Goal: Information Seeking & Learning: Learn about a topic

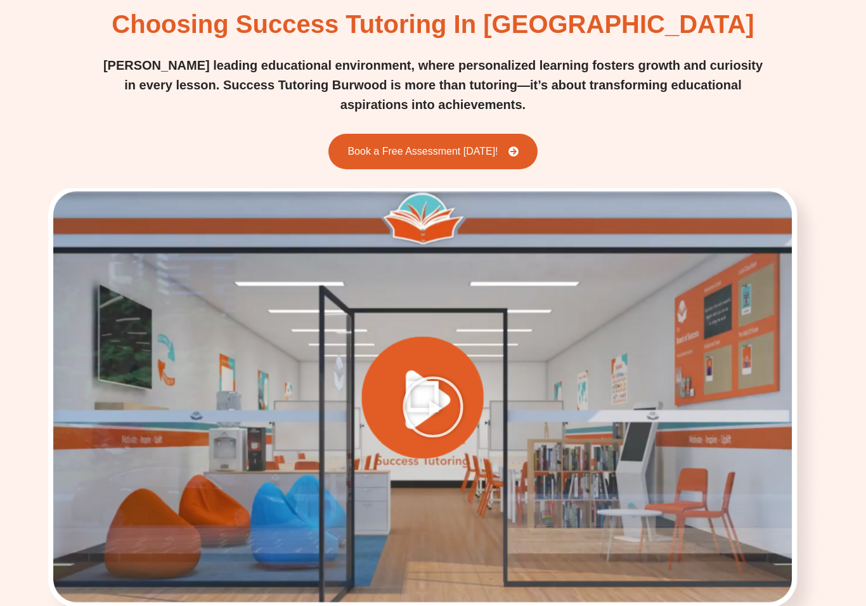
scroll to position [1578, 0]
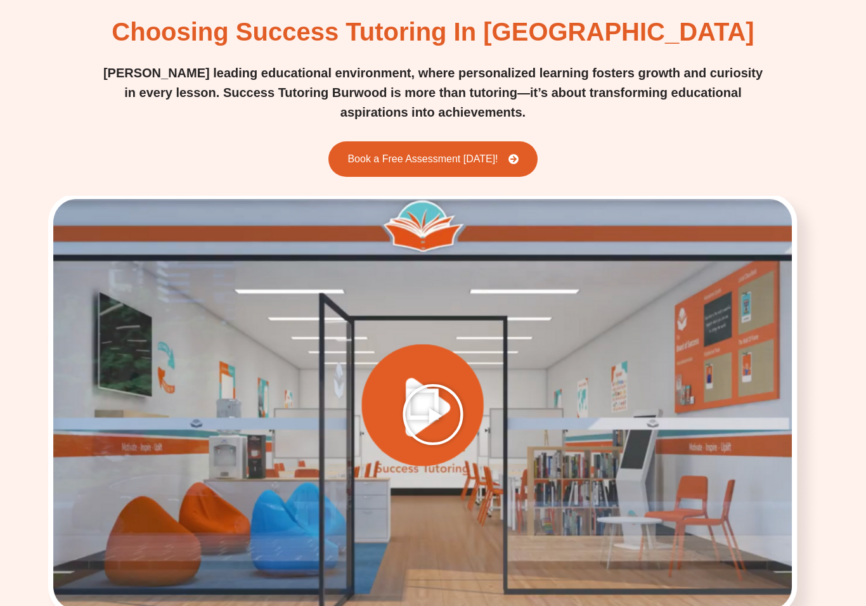
click at [434, 383] on icon "Play Video" at bounding box center [432, 414] width 63 height 63
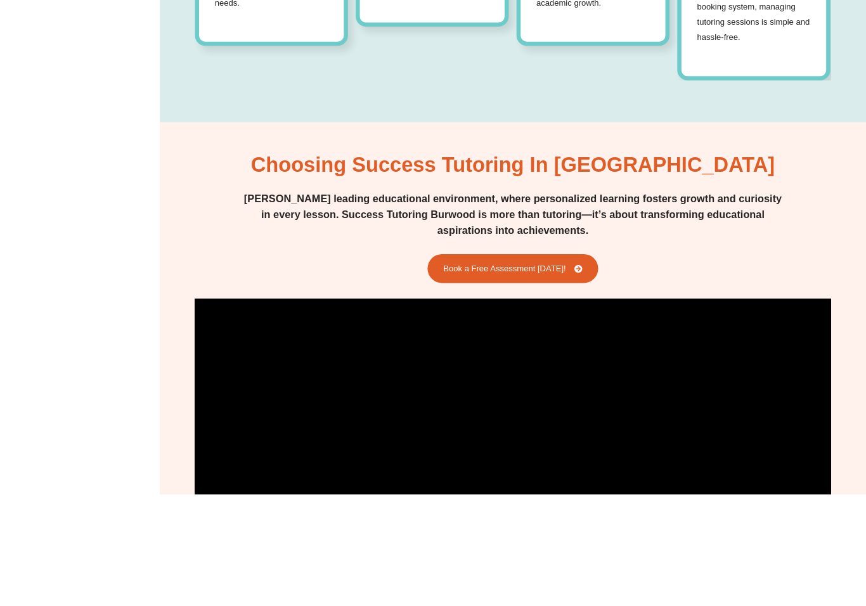
scroll to position [1577, 0]
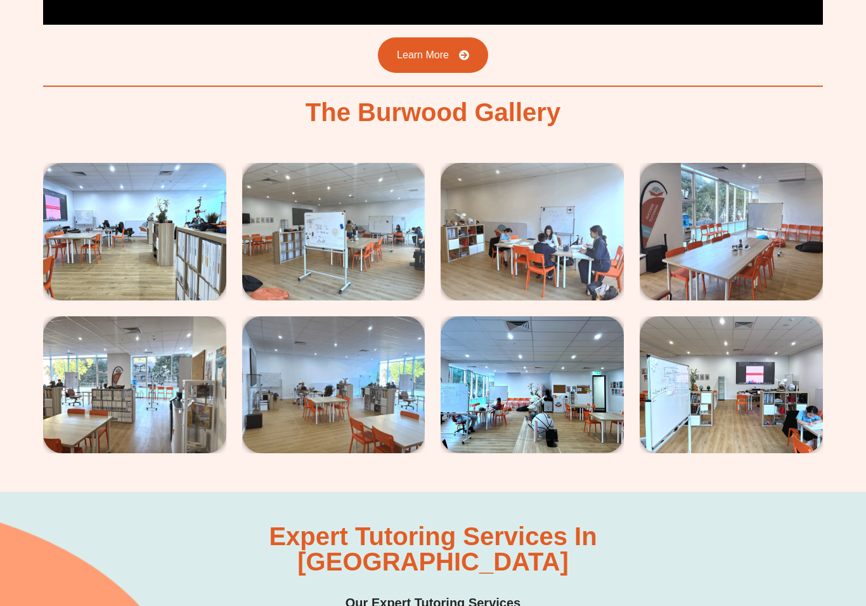
click at [197, 211] on img at bounding box center [134, 232] width 183 height 137
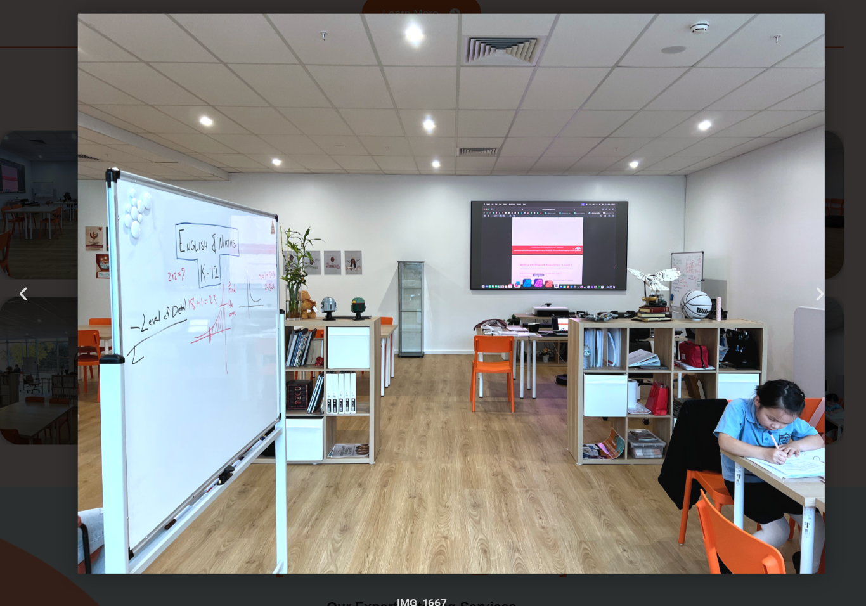
scroll to position [2199, 0]
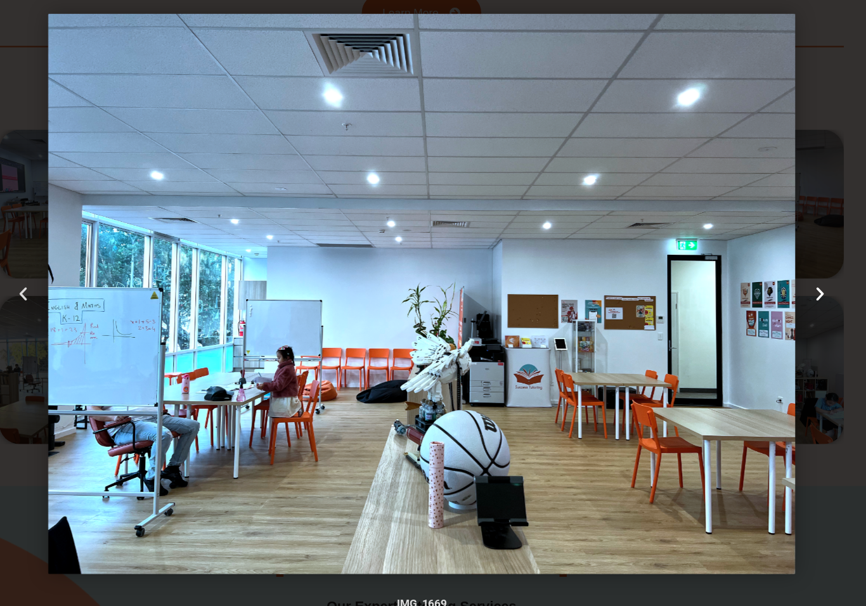
click at [755, 360] on div "Next" at bounding box center [801, 303] width 130 height 606
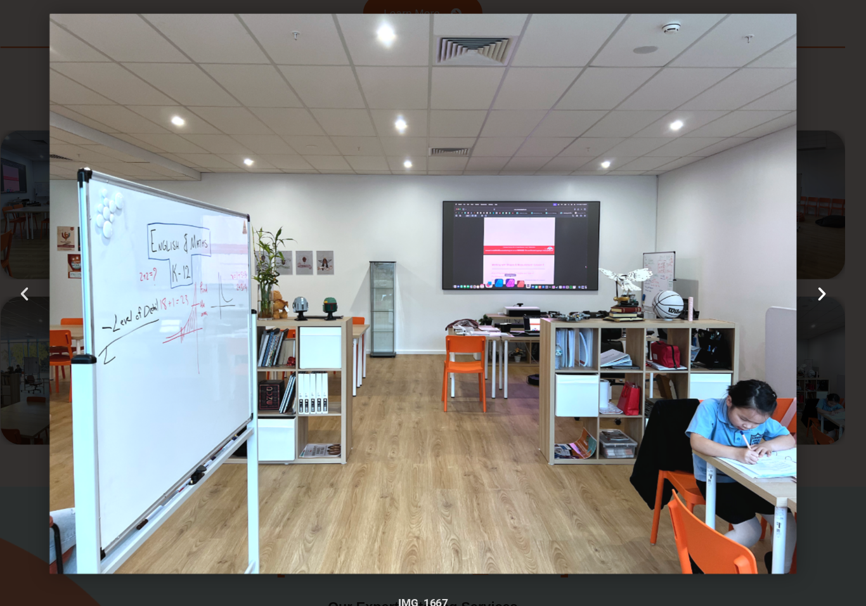
click at [767, 166] on div "Next" at bounding box center [801, 303] width 130 height 606
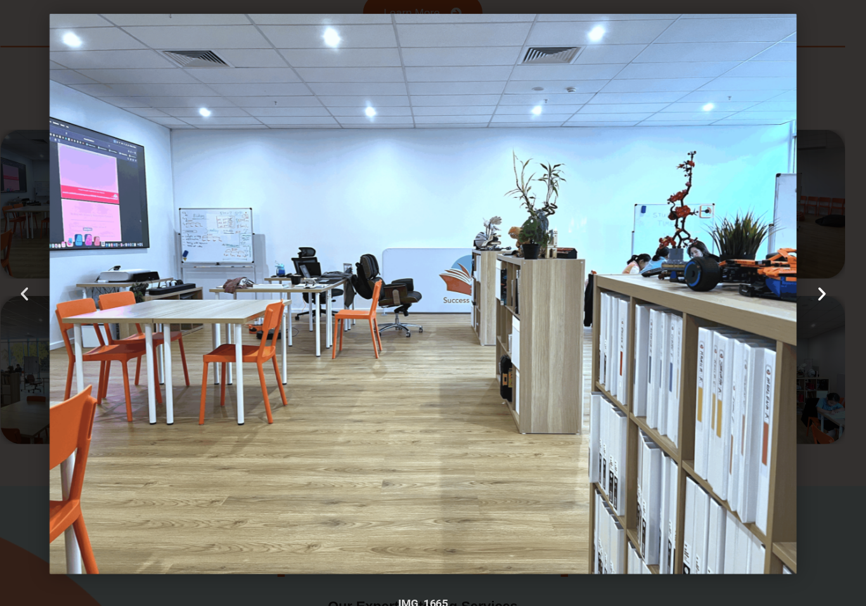
click at [781, 147] on div "Next" at bounding box center [801, 303] width 130 height 606
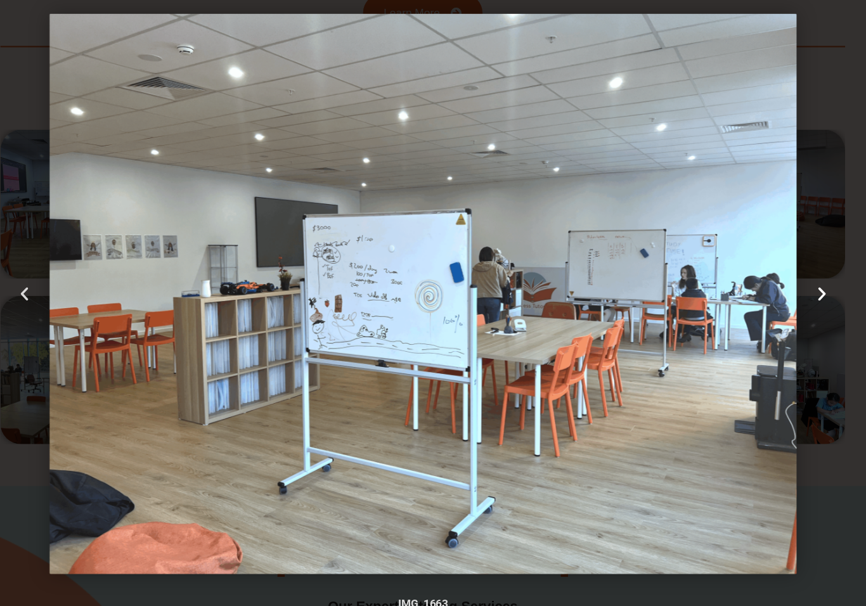
click at [772, 152] on div "Next" at bounding box center [801, 303] width 130 height 606
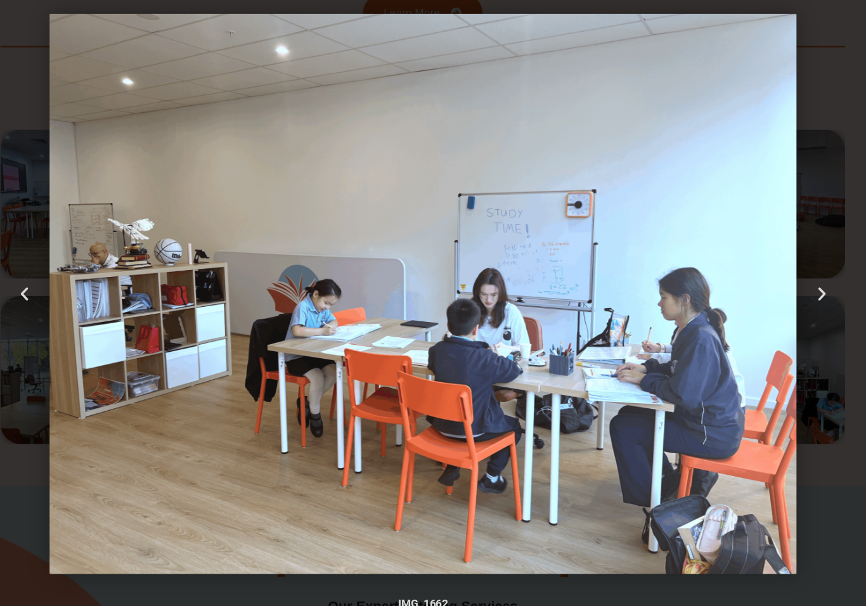
click at [649, 212] on img "3 / 8" at bounding box center [433, 303] width 690 height 518
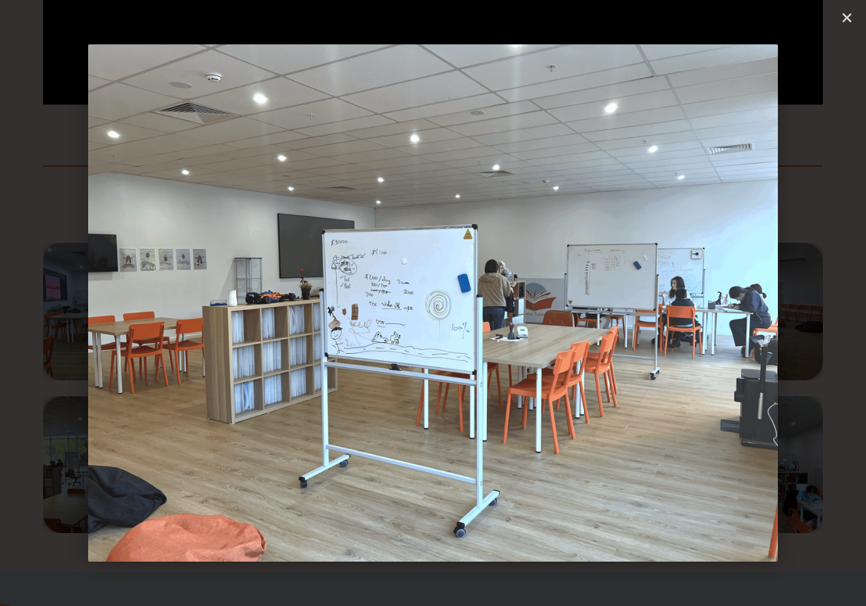
scroll to position [2104, 0]
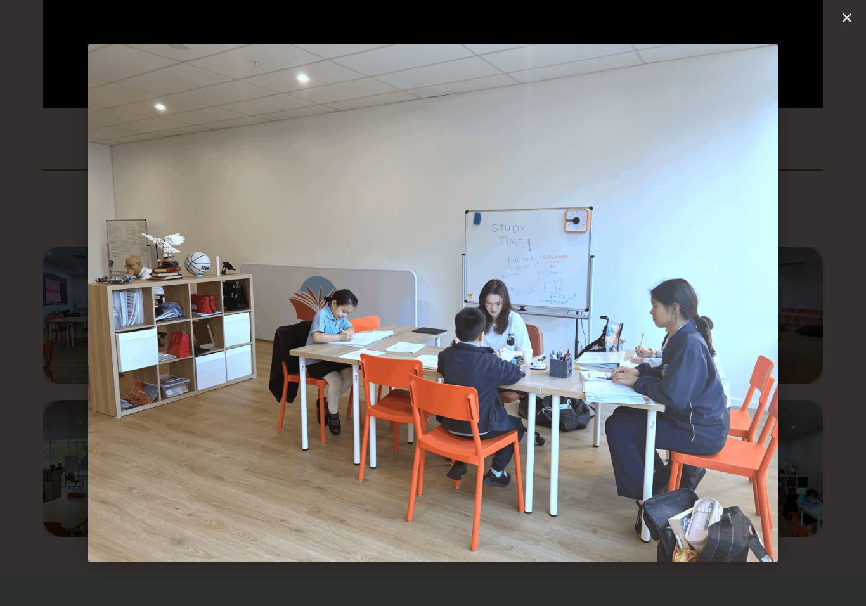
click at [828, 128] on div "Next" at bounding box center [801, 303] width 130 height 606
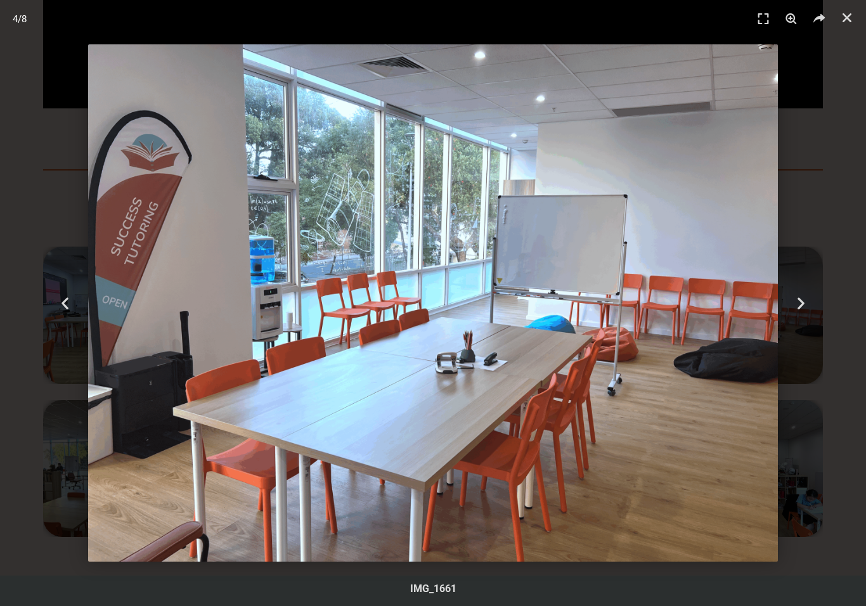
click at [857, 22] on header "4 / 8" at bounding box center [433, 19] width 866 height 38
click at [847, 17] on icon "Close (Esc)" at bounding box center [847, 17] width 13 height 13
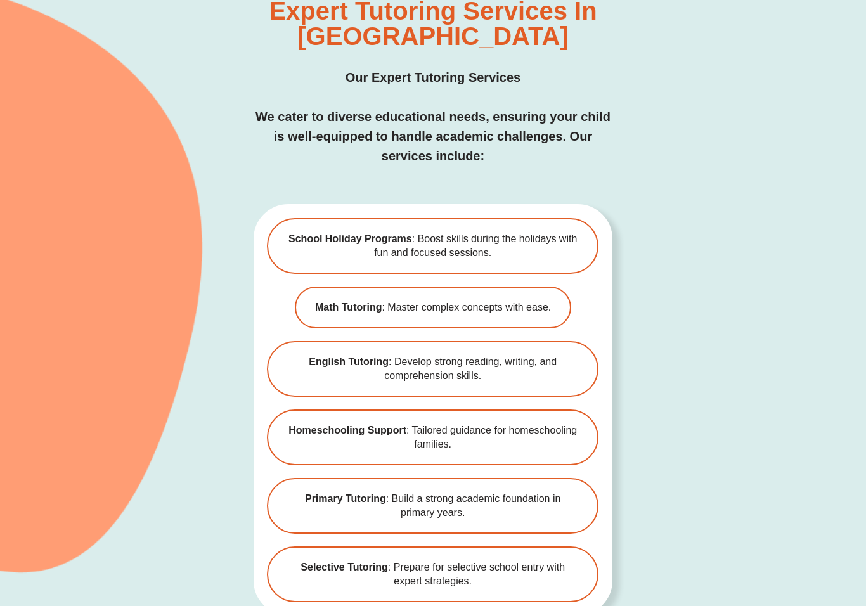
click at [681, 159] on div "Expert Tutoring Services in [GEOGRAPHIC_DATA] Our Expert Tutoring Services We c…" at bounding box center [433, 306] width 866 height 681
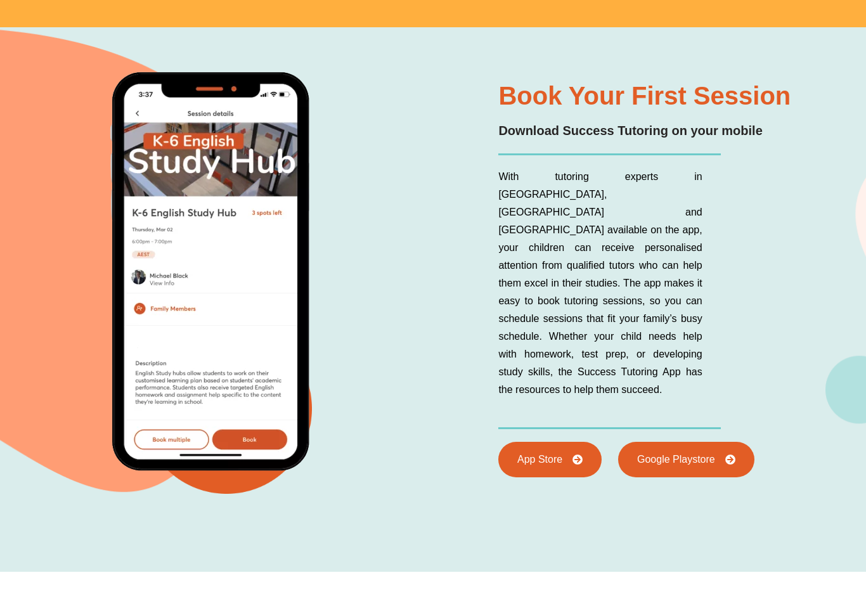
scroll to position [6830, 0]
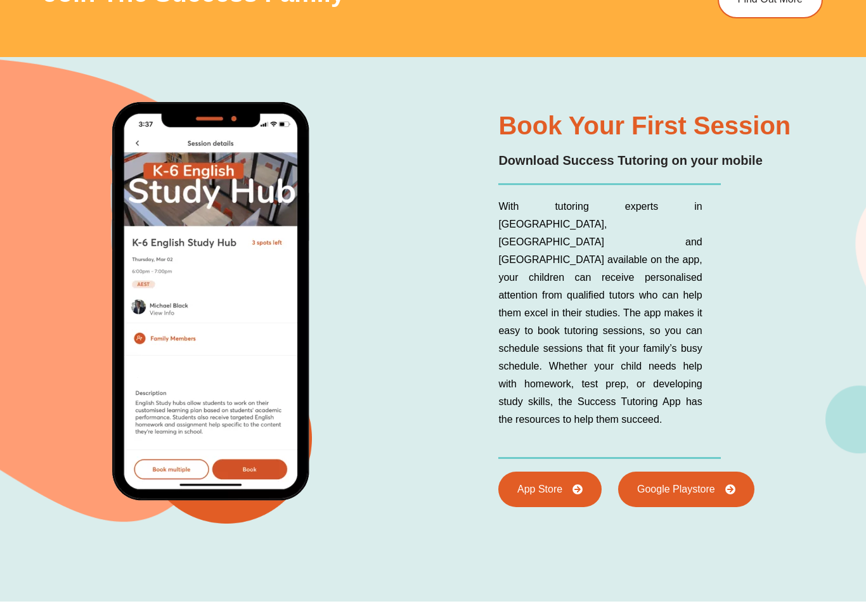
click at [640, 290] on p "With tutoring experts in [GEOGRAPHIC_DATA], [GEOGRAPHIC_DATA] and [GEOGRAPHIC_D…" at bounding box center [600, 313] width 204 height 231
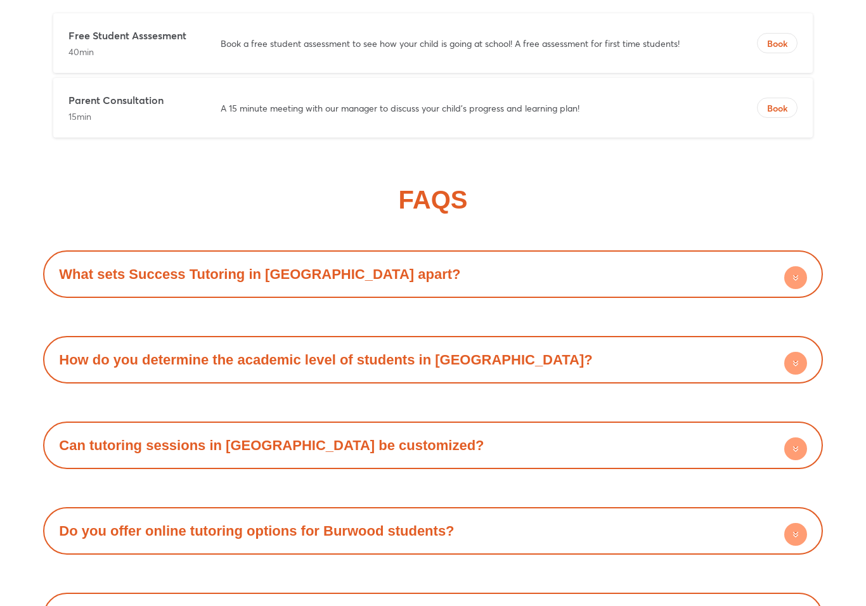
scroll to position [7544, 0]
click at [727, 256] on div "What sets Success Tutoring in [GEOGRAPHIC_DATA] apart?" at bounding box center [432, 273] width 767 height 35
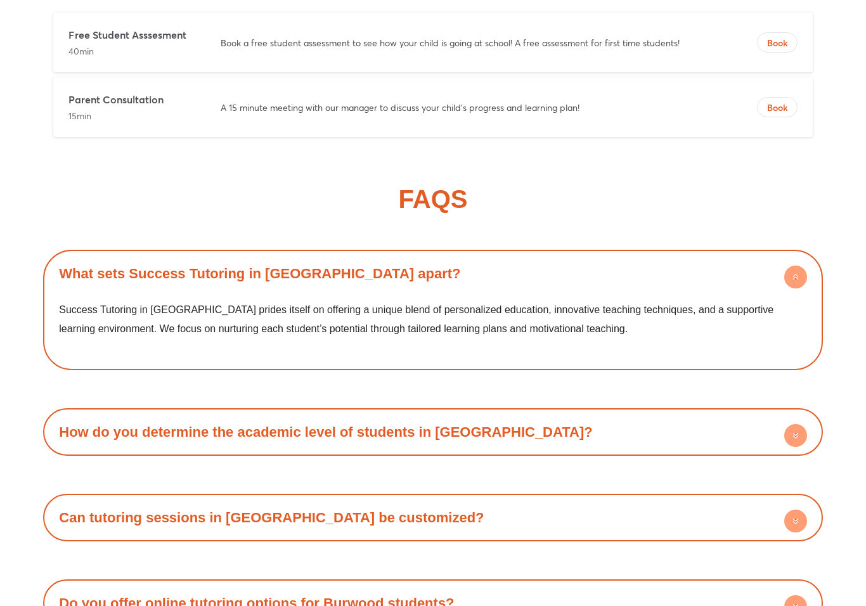
click at [746, 256] on div "What sets Success Tutoring in [GEOGRAPHIC_DATA] apart?" at bounding box center [432, 273] width 767 height 35
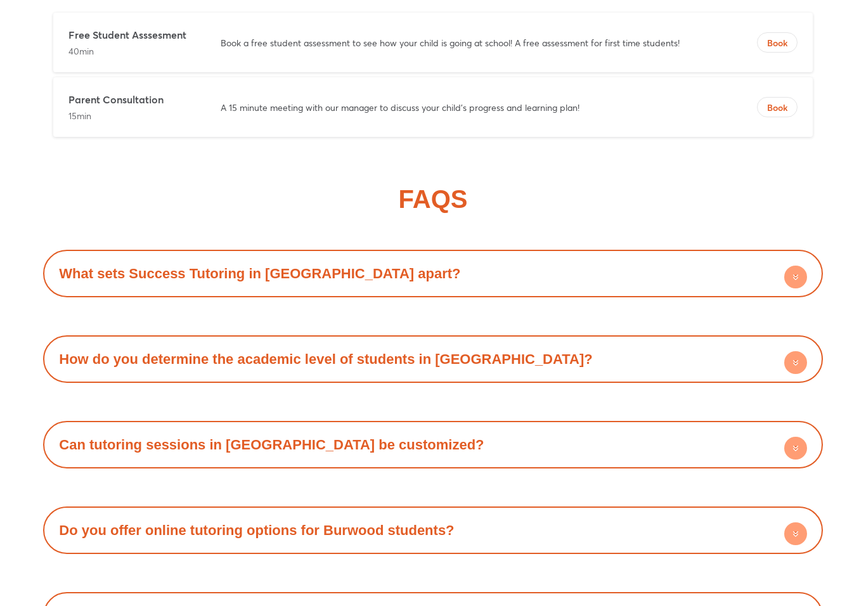
click at [805, 266] on circle at bounding box center [796, 277] width 23 height 23
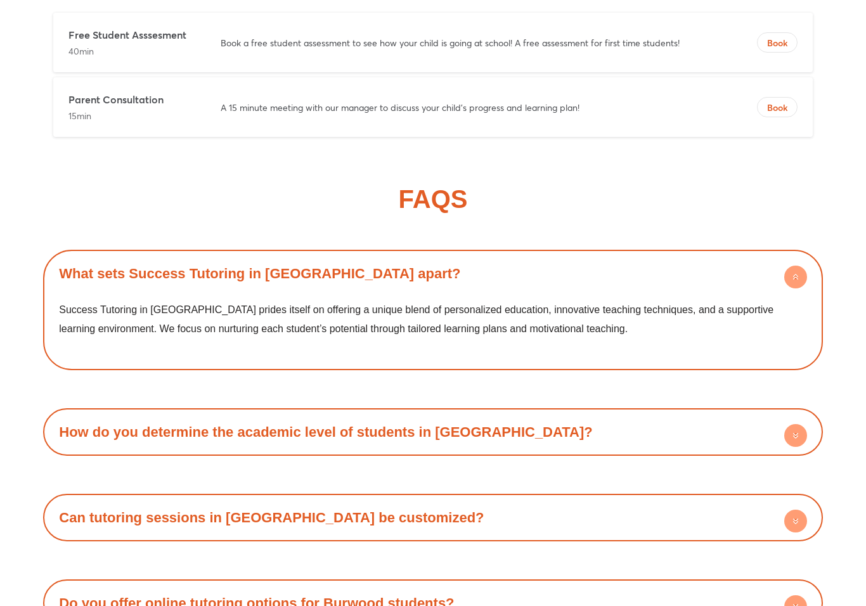
click at [786, 266] on circle at bounding box center [796, 277] width 23 height 23
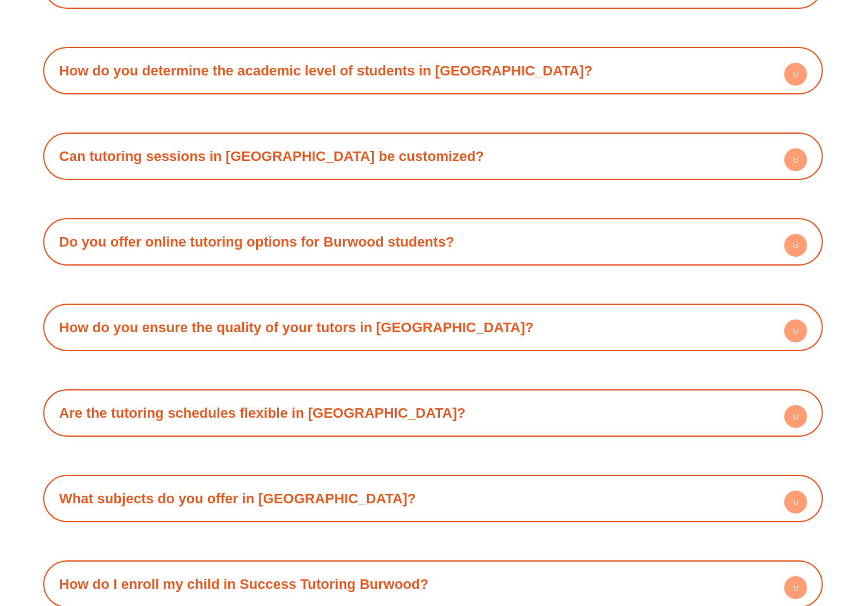
scroll to position [8100, 0]
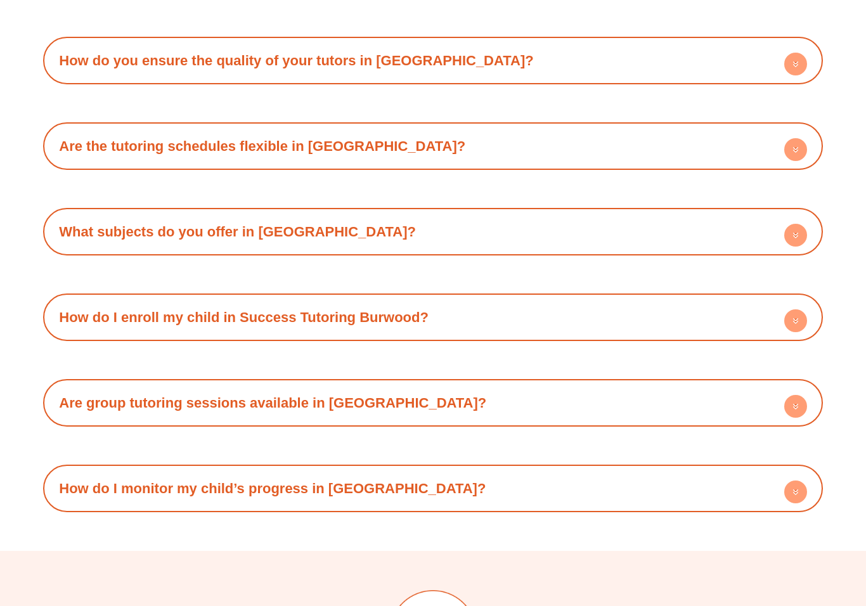
click at [687, 241] on div "What sets Success Tutoring in [GEOGRAPHIC_DATA] apart? Success Tutoring in [GEO…" at bounding box center [432, 103] width 779 height 818
click at [704, 300] on div "How do I enroll my child in Success Tutoring Burwood?" at bounding box center [432, 317] width 767 height 35
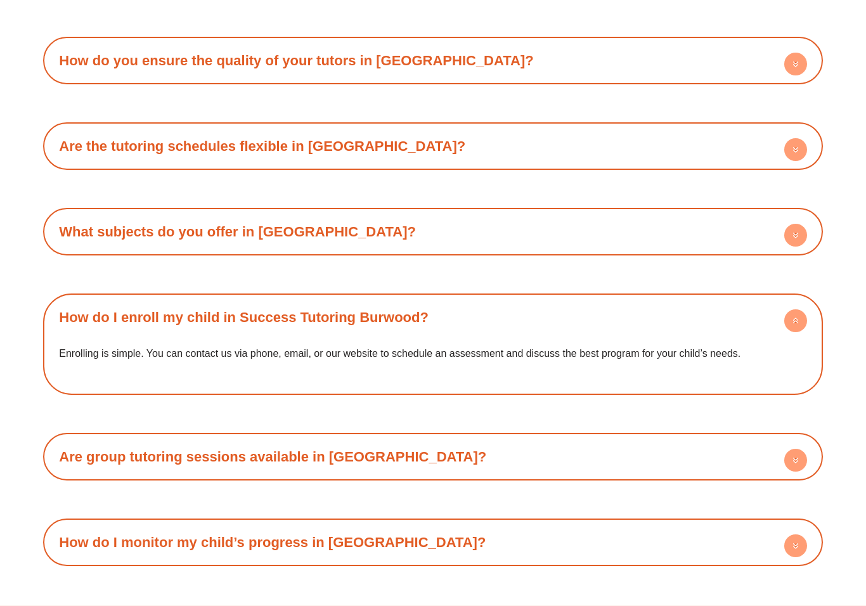
click at [808, 300] on div "How do I enroll my child in Success Tutoring Burwood?" at bounding box center [432, 317] width 767 height 35
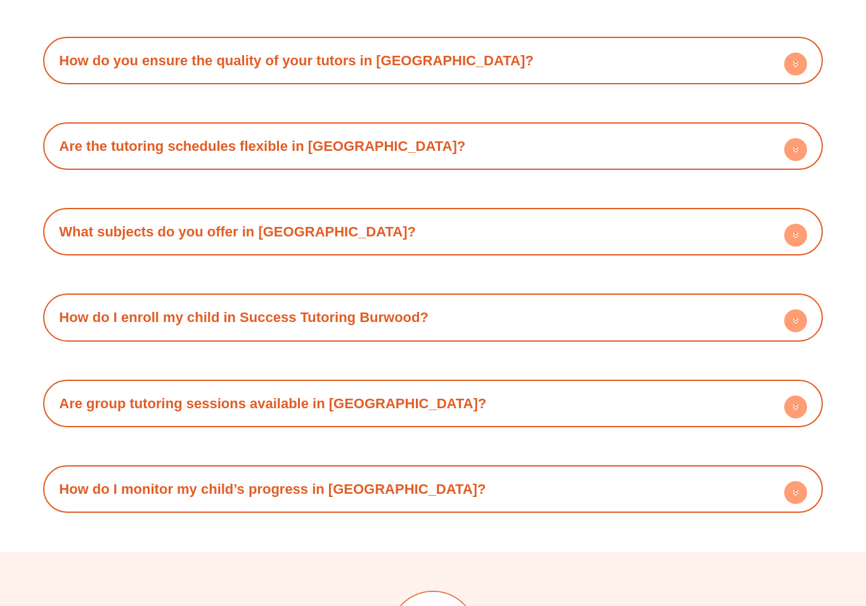
click at [798, 309] on circle at bounding box center [796, 320] width 23 height 23
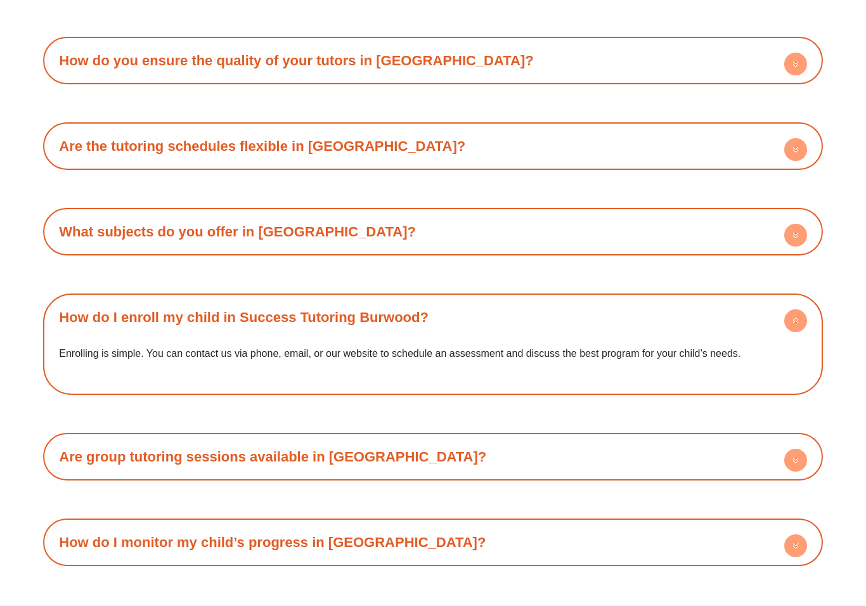
click at [790, 309] on circle at bounding box center [796, 320] width 23 height 23
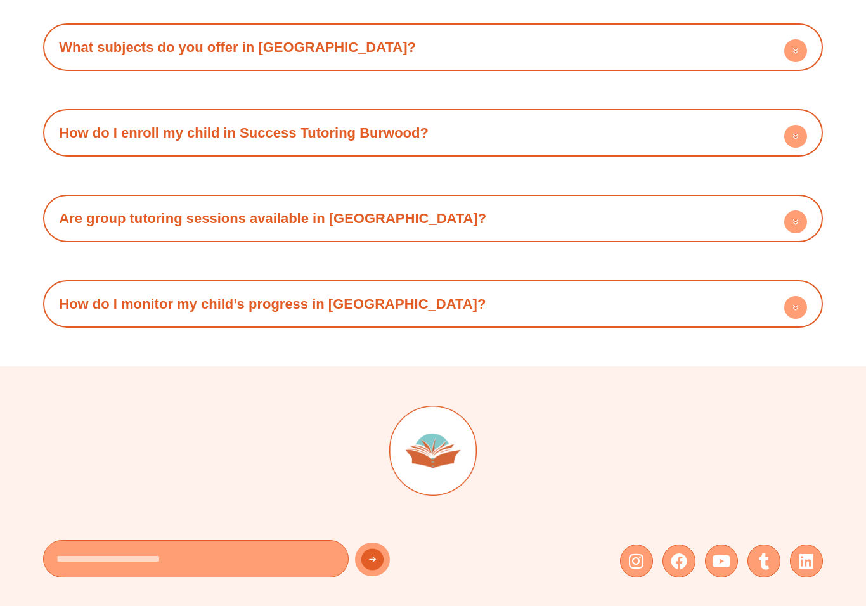
scroll to position [8284, 0]
click at [778, 202] on div "Are group tutoring sessions available in [GEOGRAPHIC_DATA]?" at bounding box center [432, 219] width 767 height 35
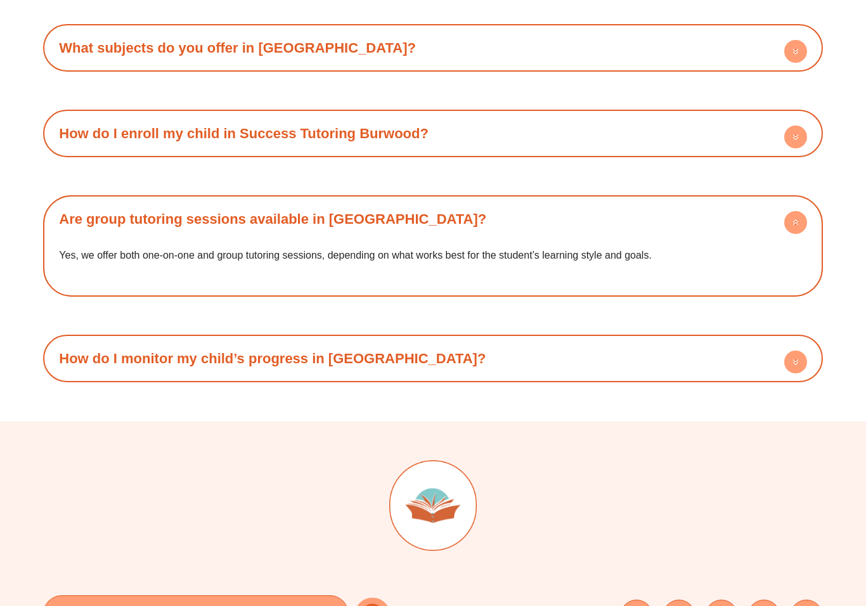
click at [795, 211] on span at bounding box center [796, 224] width 23 height 27
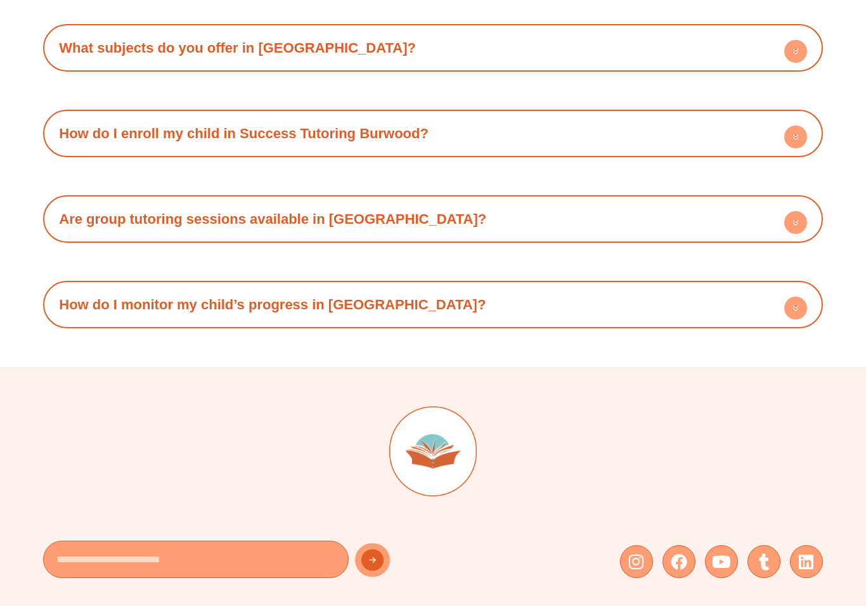
click at [793, 211] on circle at bounding box center [796, 222] width 23 height 23
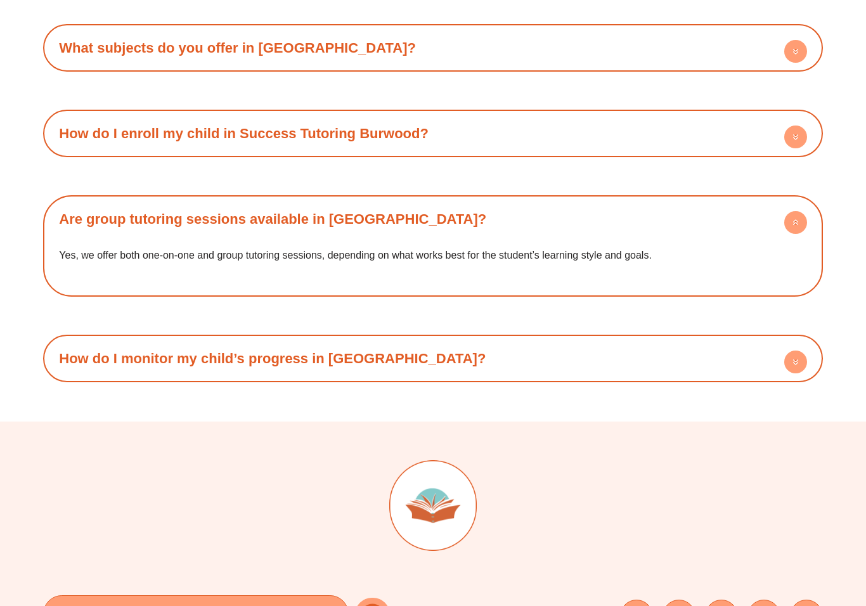
click at [788, 211] on circle at bounding box center [796, 222] width 23 height 23
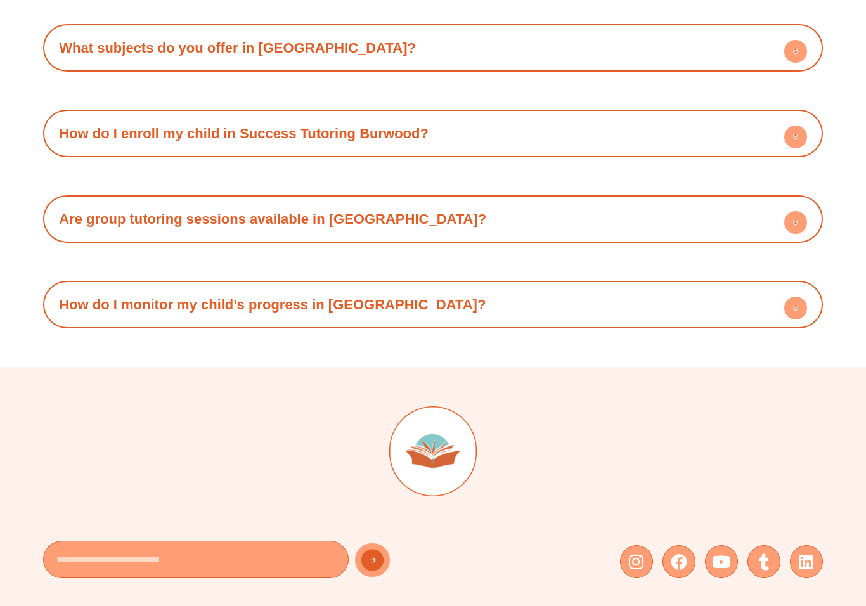
click at [738, 287] on div "How do I monitor my child’s progress in [GEOGRAPHIC_DATA]?" at bounding box center [432, 304] width 767 height 35
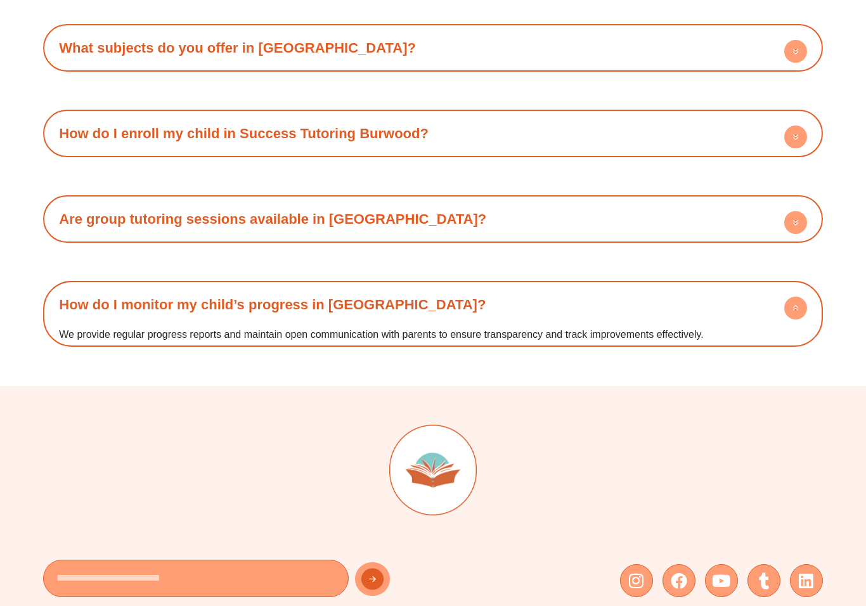
click at [745, 287] on div "How do I monitor my child’s progress in [GEOGRAPHIC_DATA]?" at bounding box center [432, 304] width 767 height 35
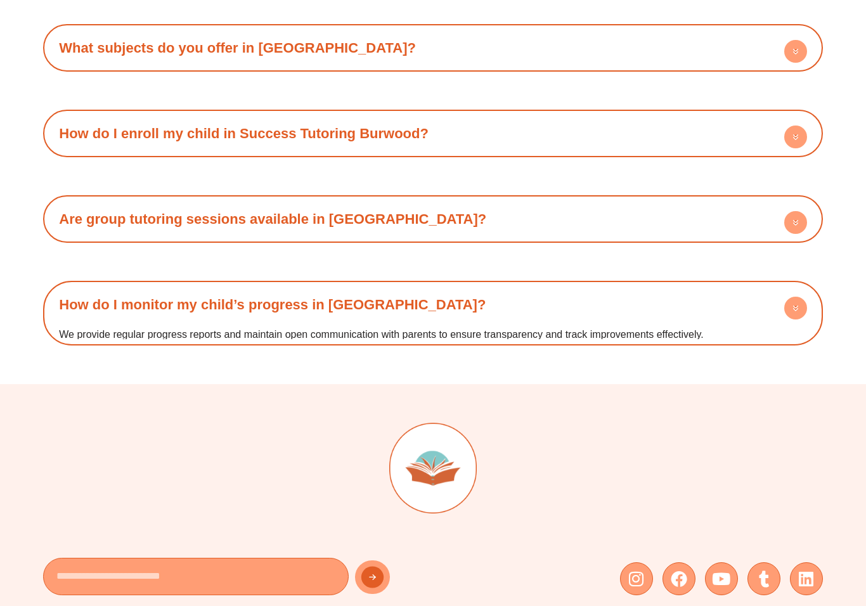
click at [769, 287] on div "How do I monitor my child’s progress in [GEOGRAPHIC_DATA]?" at bounding box center [432, 304] width 767 height 35
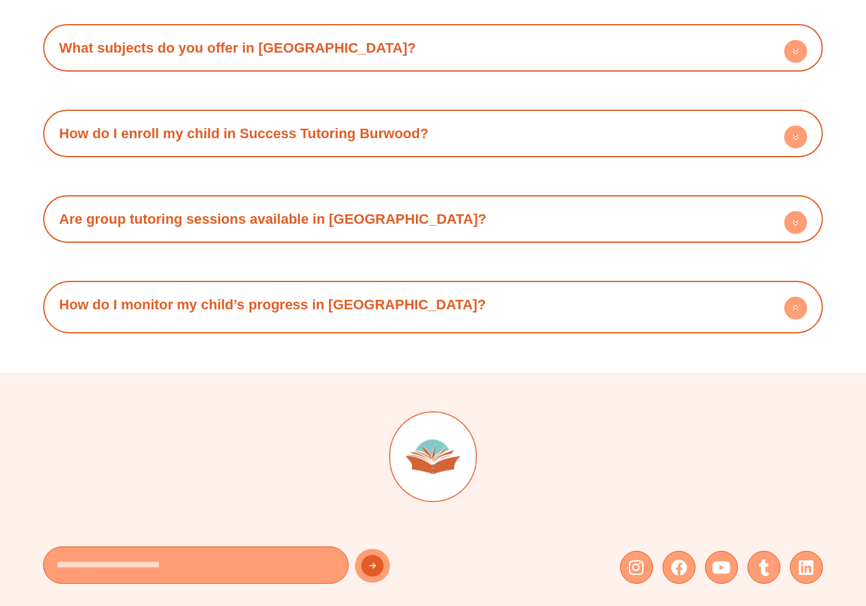
click at [791, 297] on circle at bounding box center [796, 308] width 23 height 23
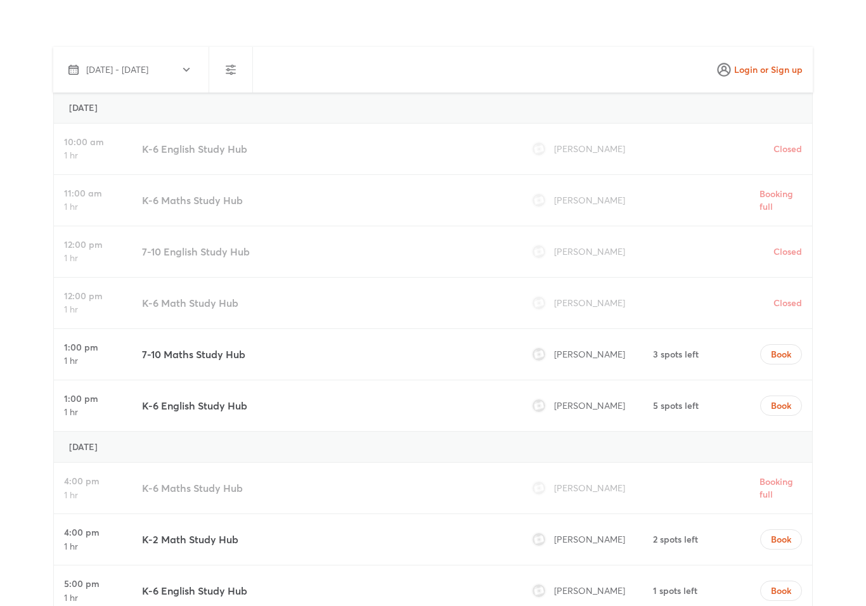
scroll to position [4447, 0]
